Goal: Navigation & Orientation: Find specific page/section

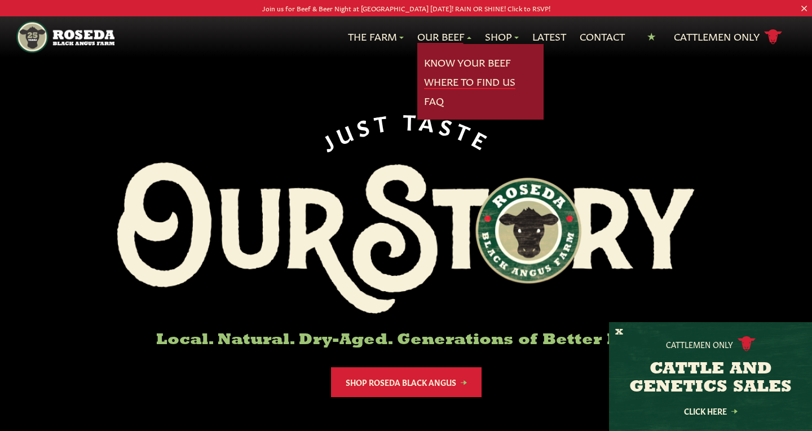
click at [443, 79] on link "Where To Find Us" at bounding box center [469, 81] width 91 height 15
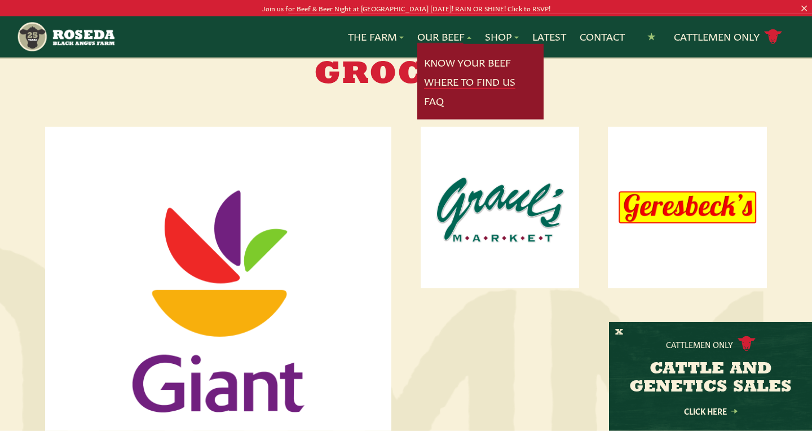
scroll to position [548, 0]
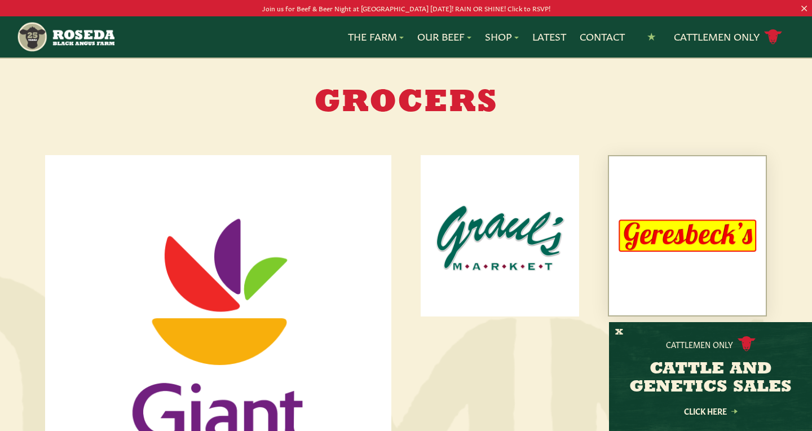
click at [686, 244] on img at bounding box center [687, 235] width 157 height 159
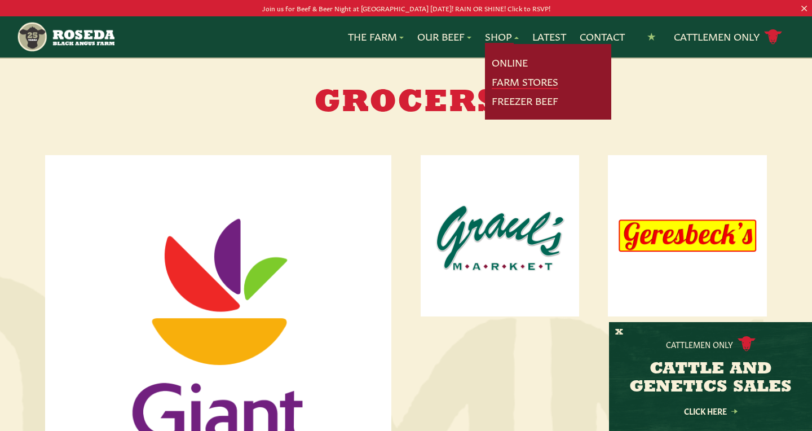
click at [503, 81] on link "Farm Stores" at bounding box center [525, 81] width 67 height 15
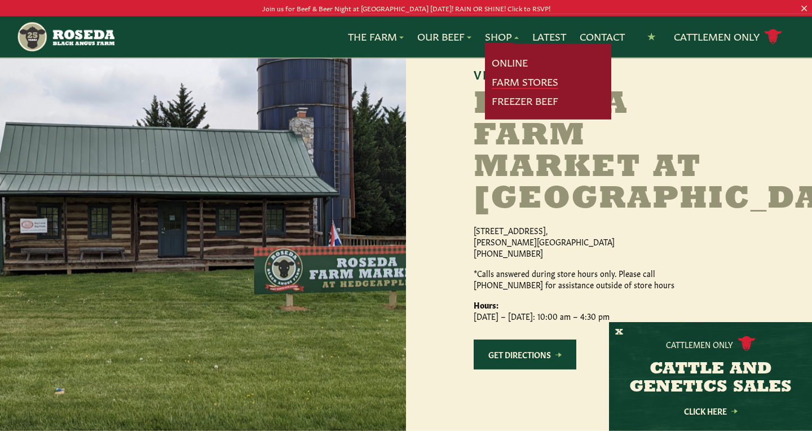
scroll to position [1066, 0]
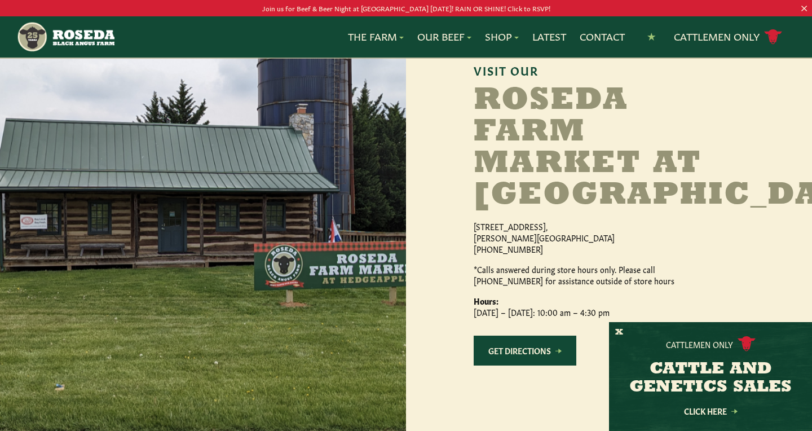
click at [520, 365] on link "Get Directions" at bounding box center [525, 350] width 103 height 30
click at [618, 332] on button "X" at bounding box center [619, 332] width 8 height 12
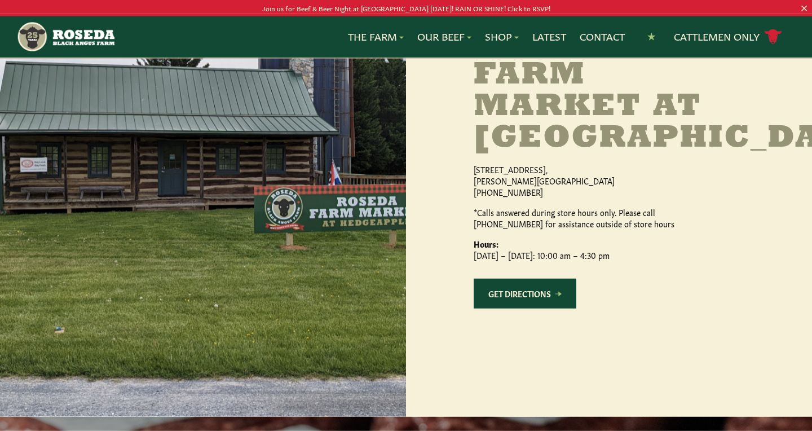
scroll to position [1126, 0]
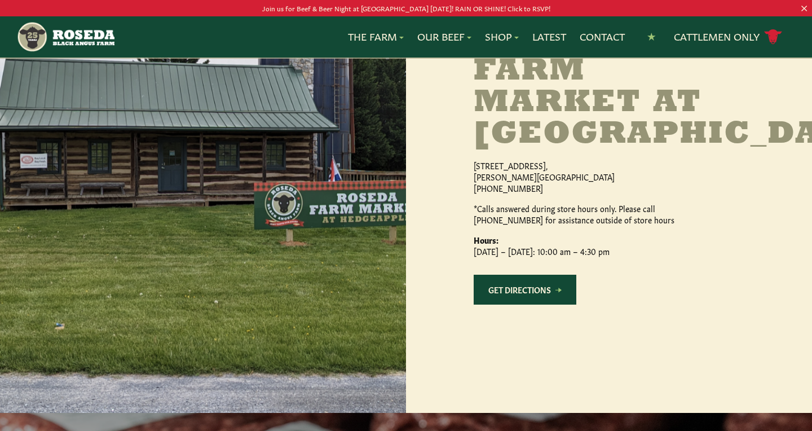
click at [531, 304] on link "Get Directions" at bounding box center [525, 290] width 103 height 30
